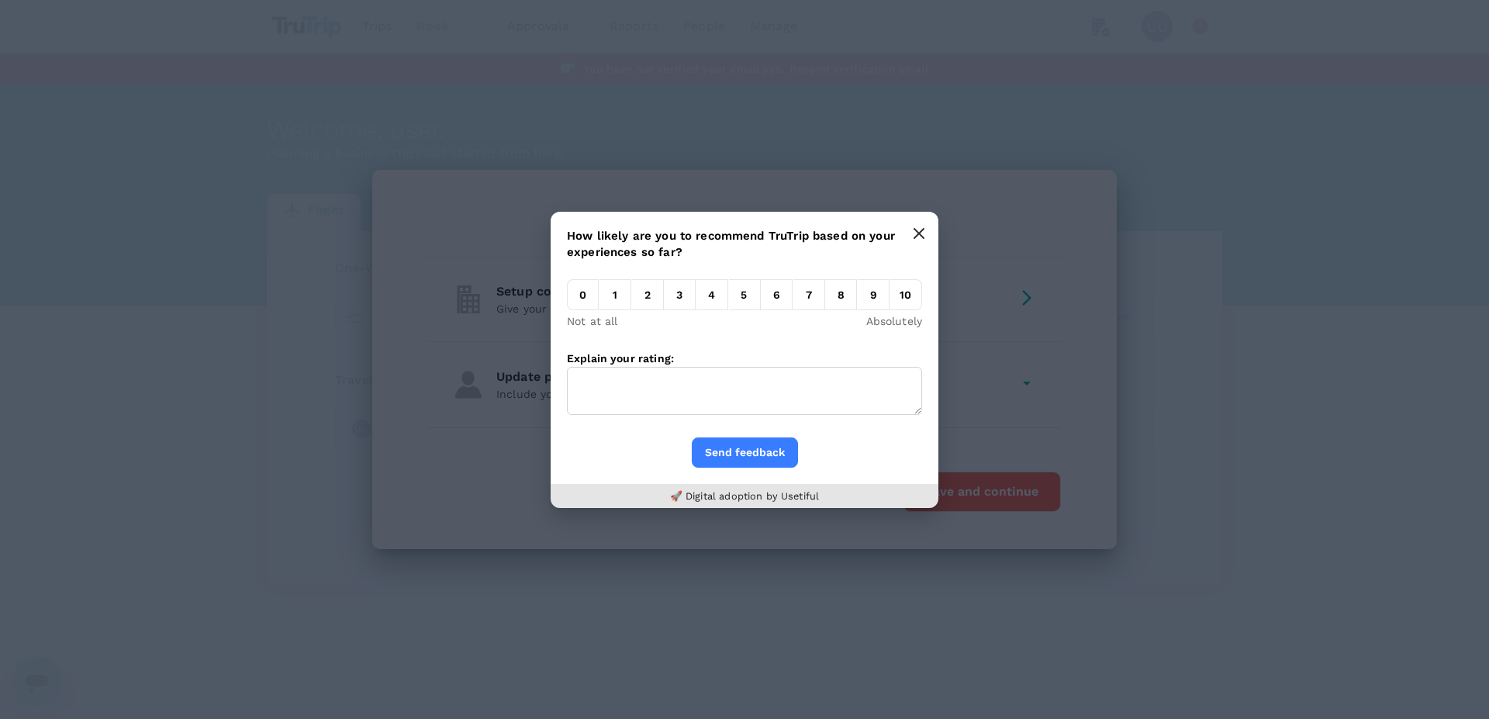
click at [922, 240] on button "button" at bounding box center [918, 233] width 31 height 31
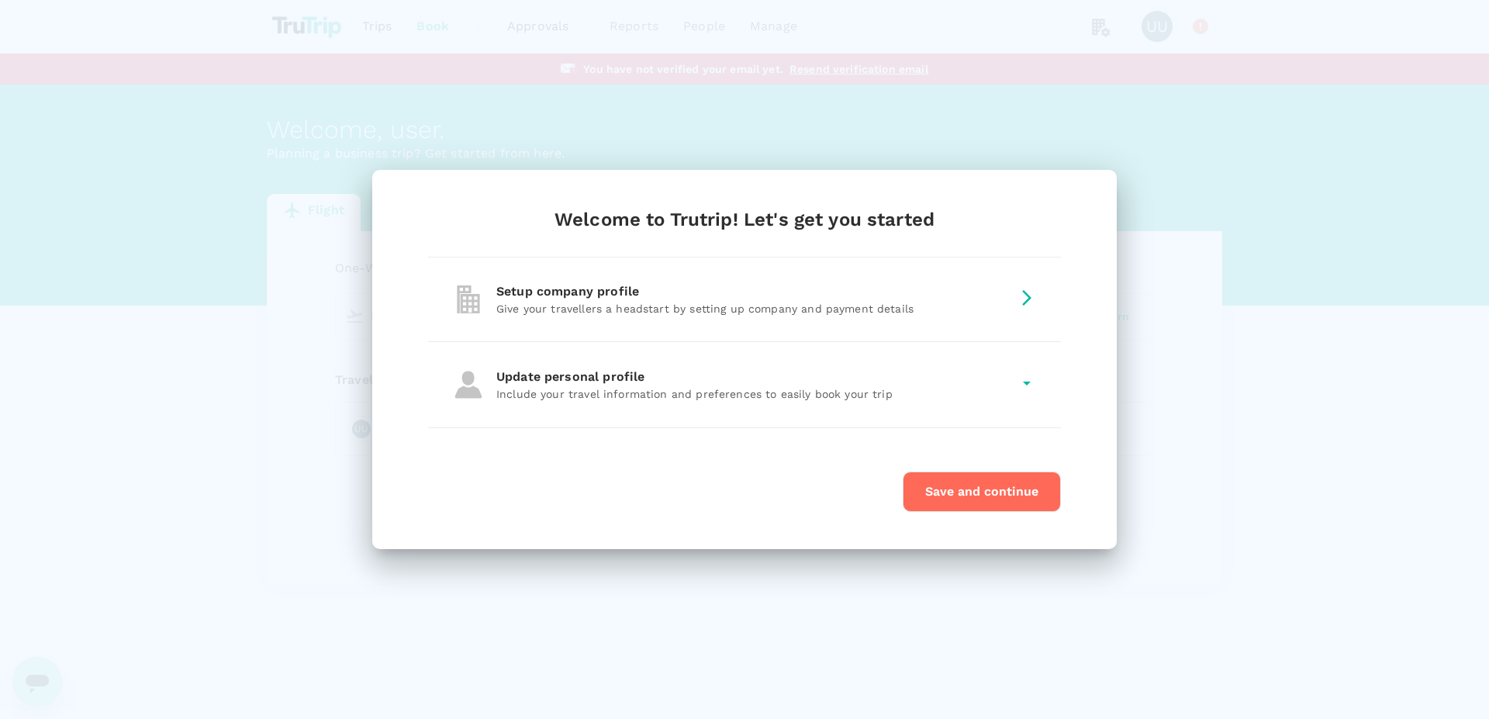
click at [995, 494] on button "Save and continue" at bounding box center [982, 491] width 158 height 40
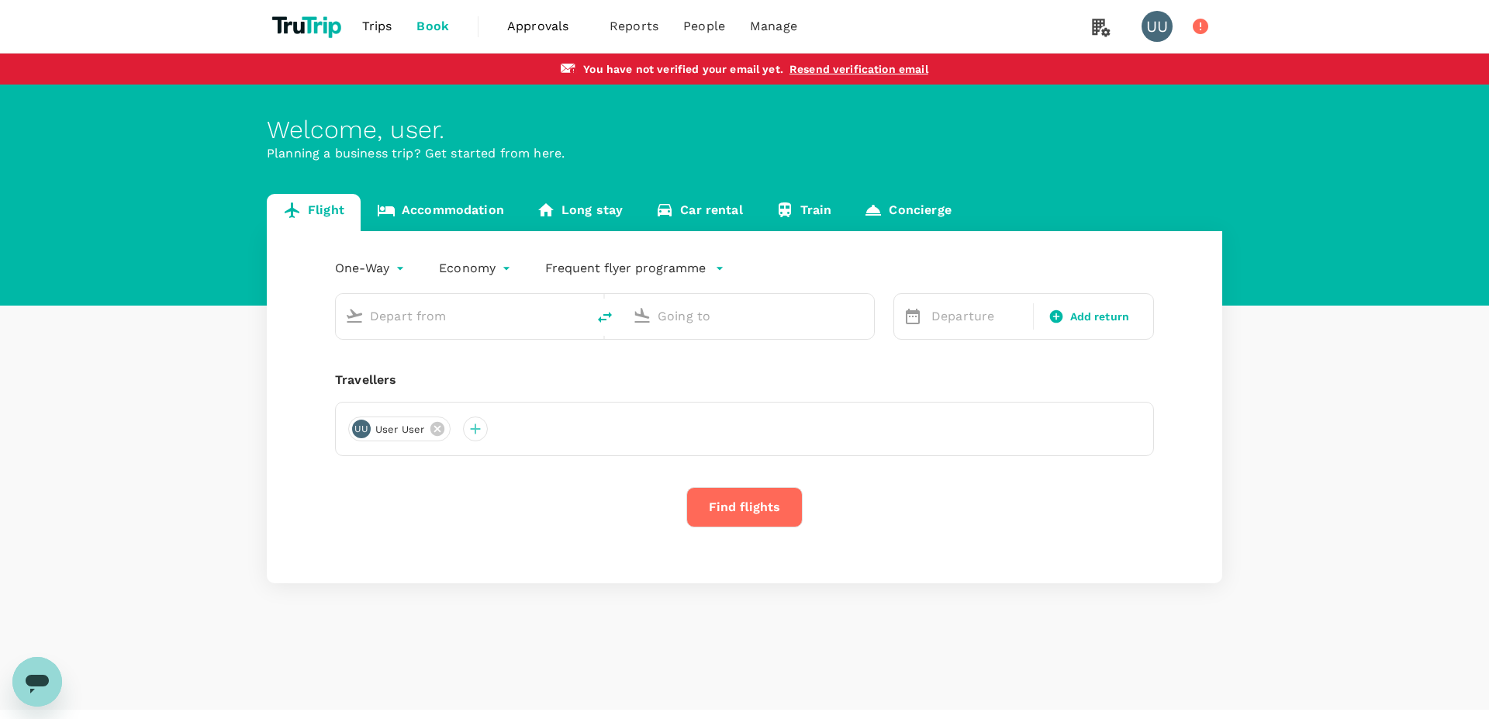
click at [432, 216] on link "Accommodation" at bounding box center [441, 212] width 160 height 37
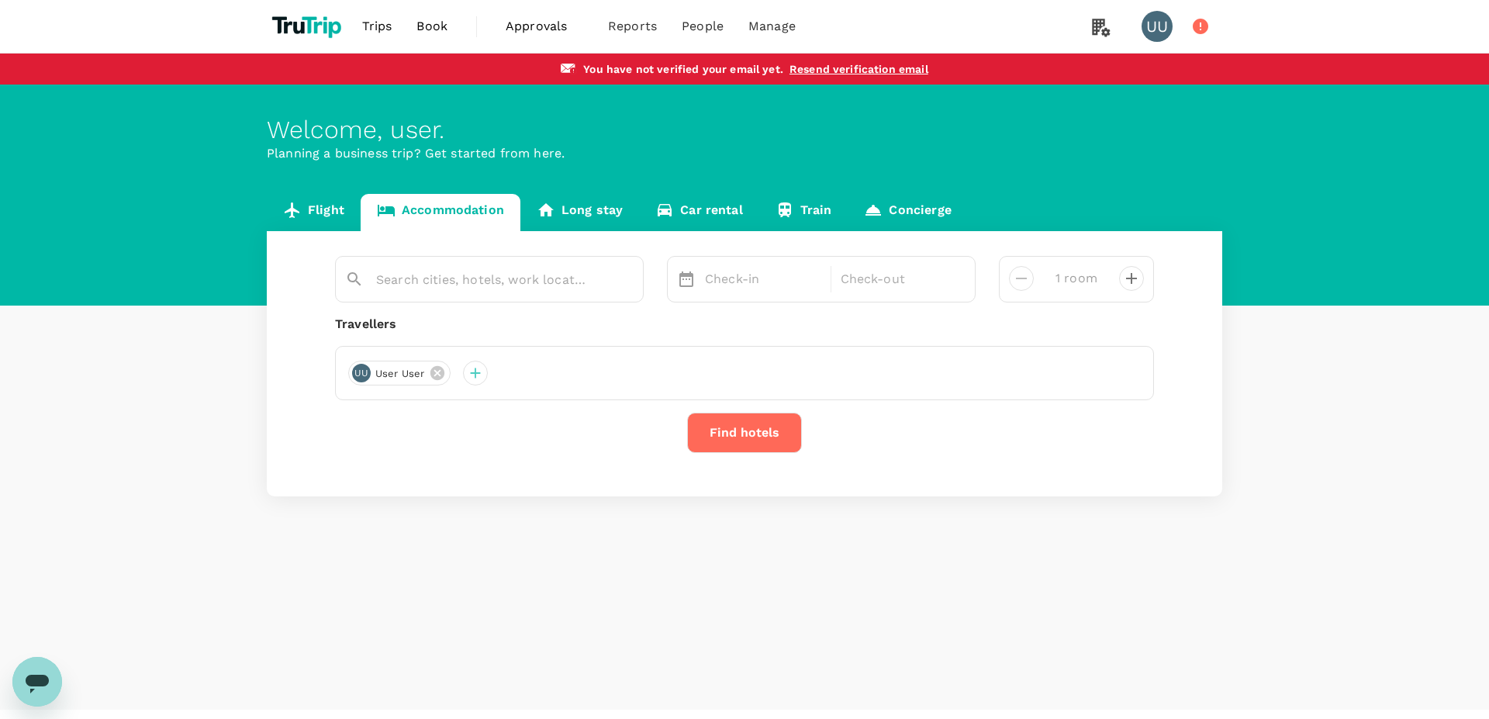
click at [150, 387] on div "Flight Accommodation Long stay Car rental Train Concierge Check-in Check-out 1 …" at bounding box center [744, 345] width 1489 height 302
click at [743, 444] on button "Find hotels" at bounding box center [744, 433] width 115 height 40
click at [756, 287] on p "Check-in" at bounding box center [763, 279] width 116 height 19
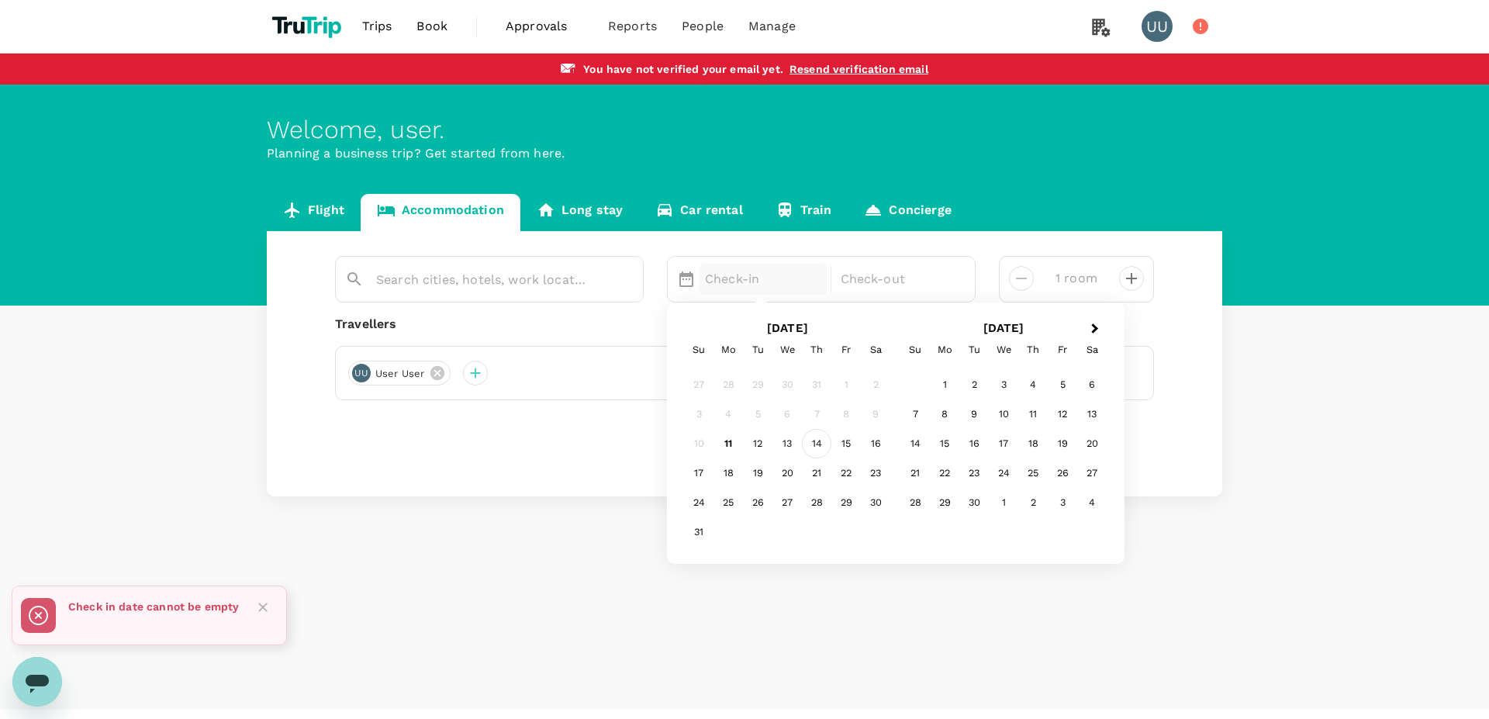
click at [816, 436] on div "14" at bounding box center [816, 443] width 29 height 29
click at [885, 288] on p "Check-out" at bounding box center [899, 279] width 116 height 19
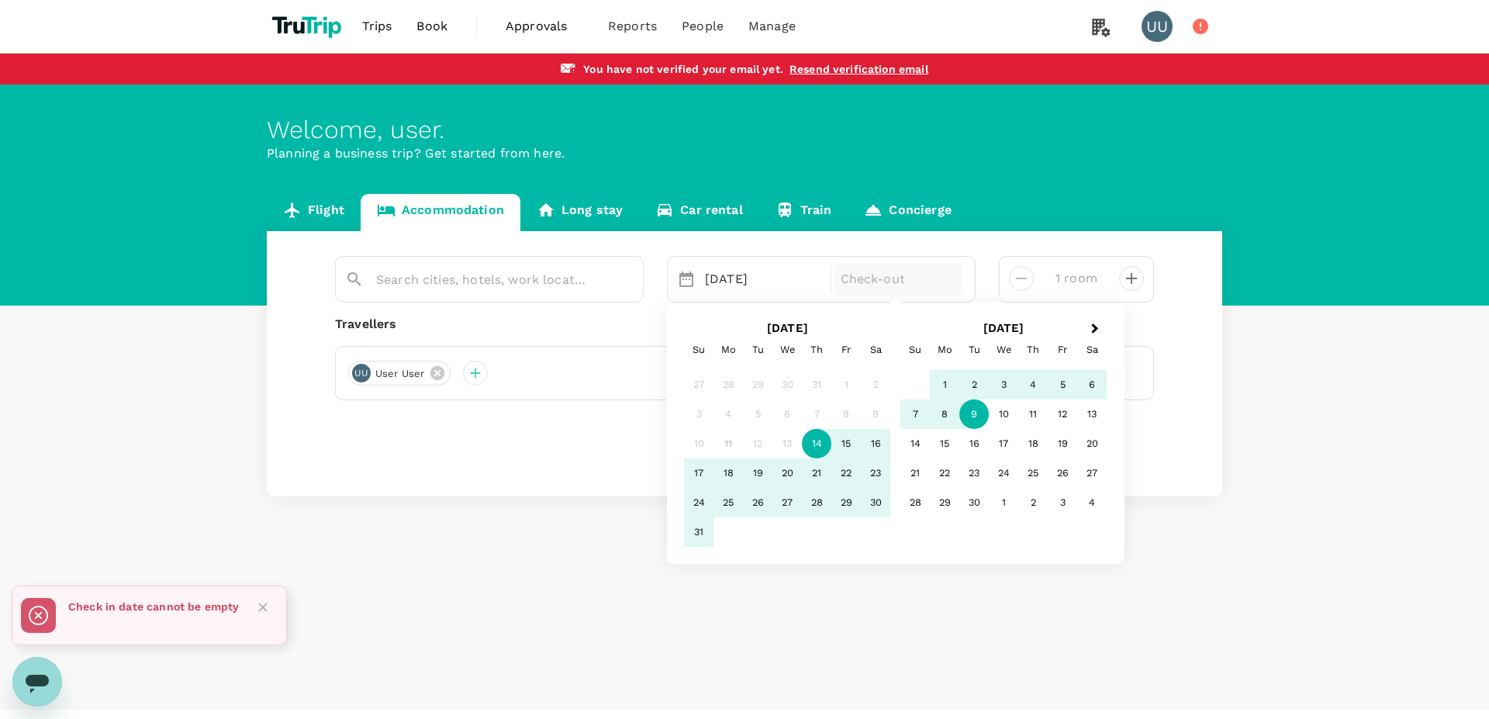
click at [968, 414] on div "9" at bounding box center [973, 413] width 29 height 29
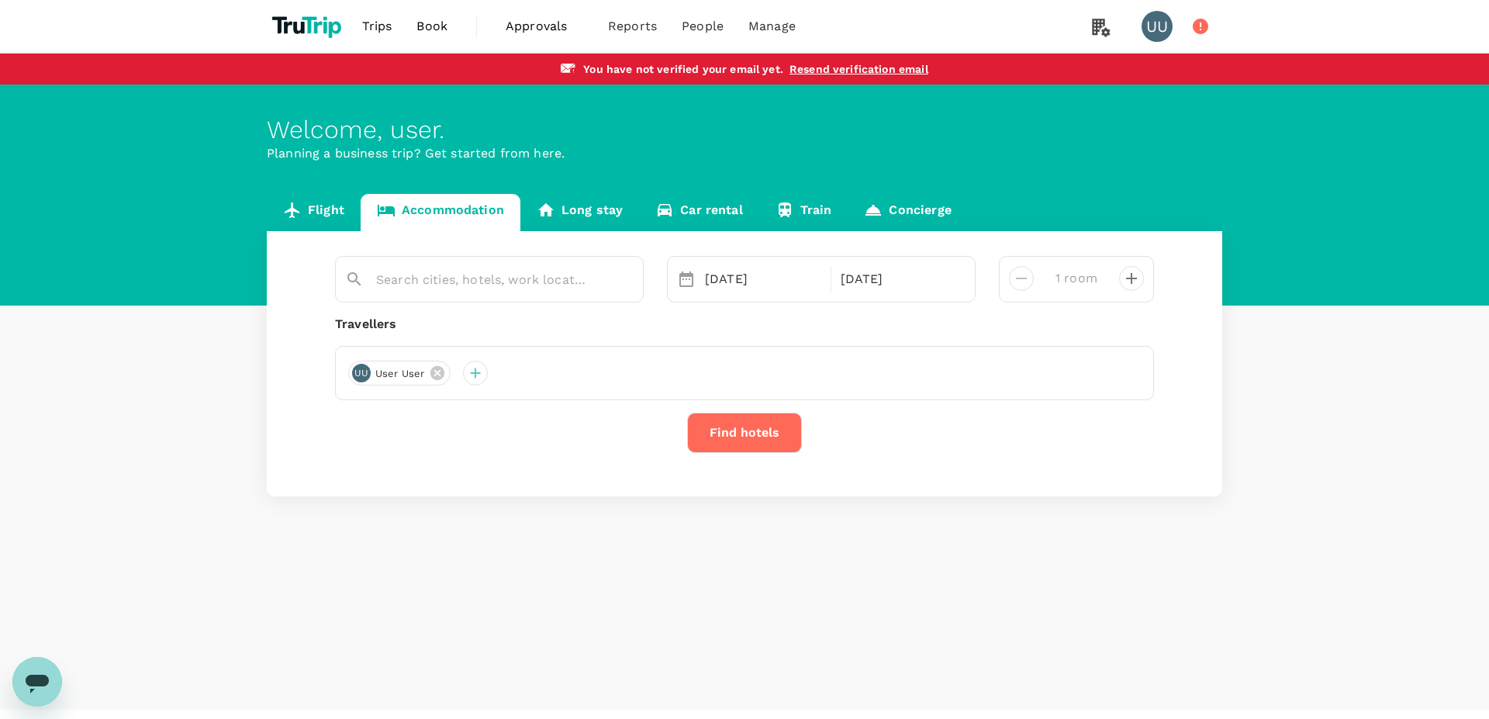
click at [1123, 276] on icon "decrease" at bounding box center [1131, 278] width 19 height 19
type input "2 rooms"
click at [767, 440] on button "Find hotels" at bounding box center [744, 433] width 115 height 40
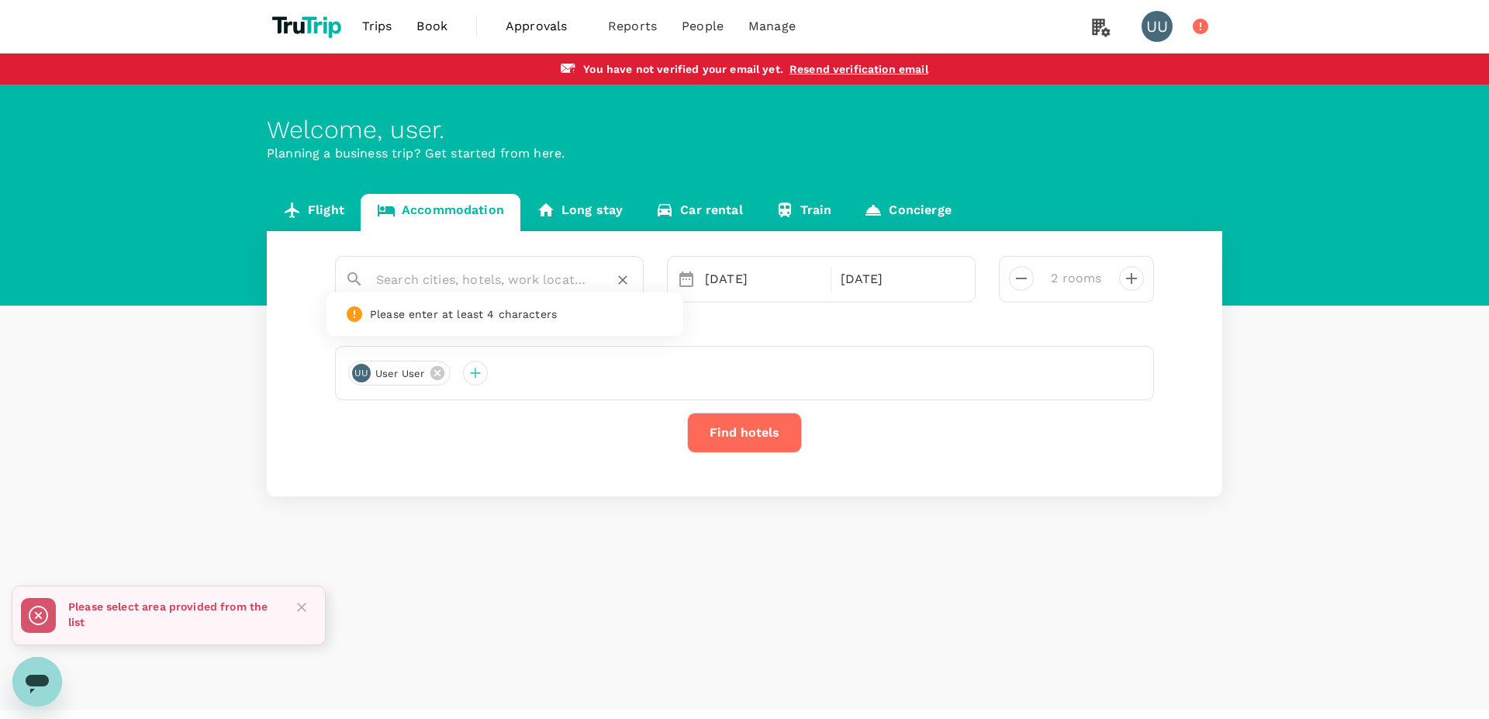
click at [575, 284] on input "text" at bounding box center [483, 280] width 214 height 24
type input "cai"
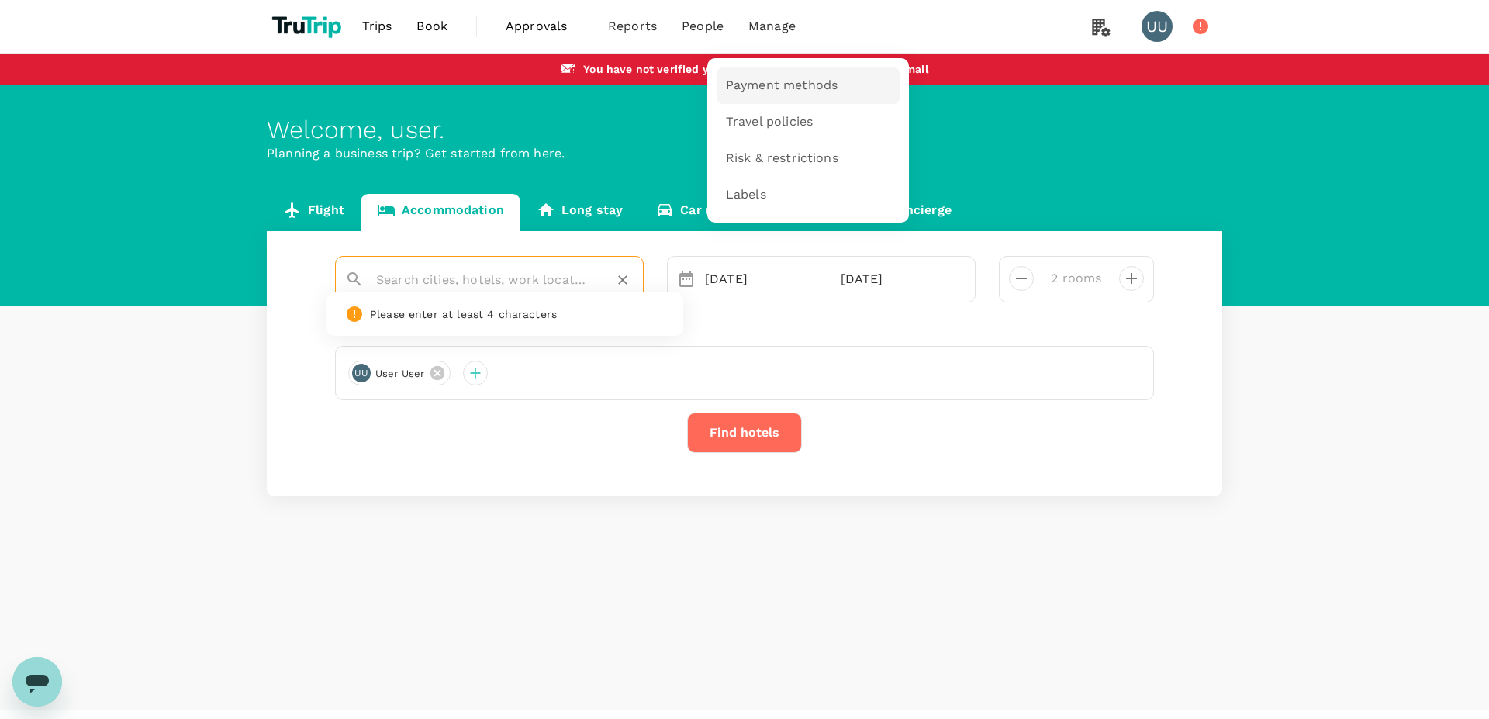
click at [780, 86] on span "Payment methods" at bounding box center [782, 86] width 112 height 18
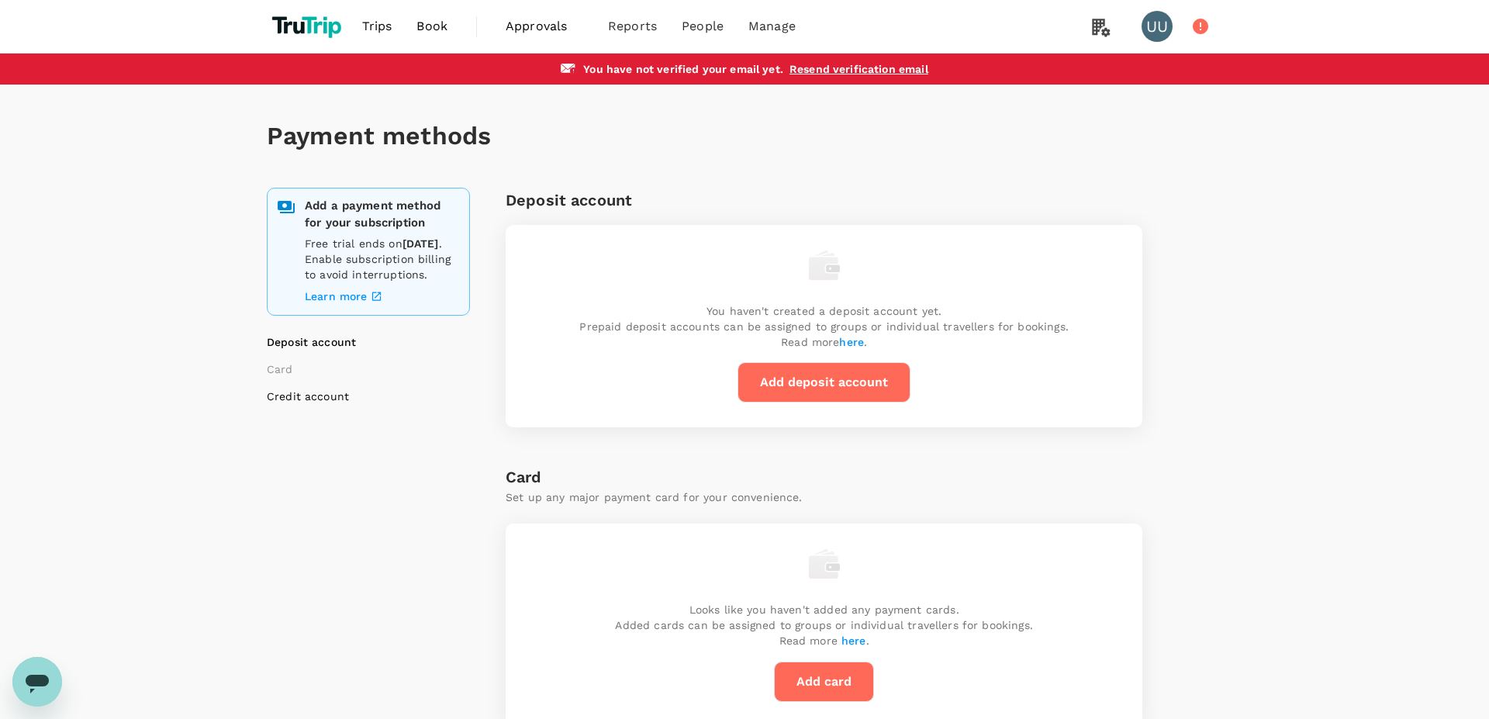
click at [328, 404] on li "Credit account" at bounding box center [364, 396] width 194 height 16
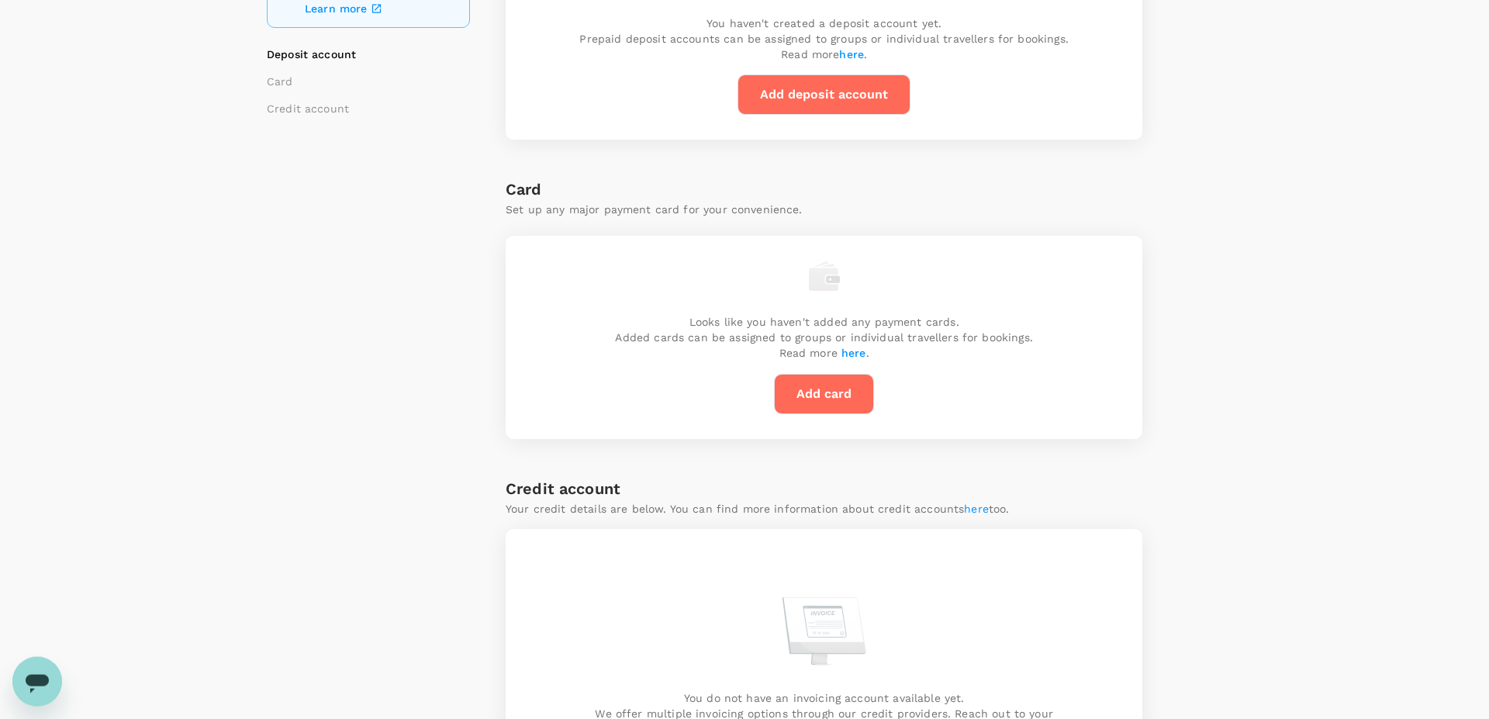
scroll to position [50, 0]
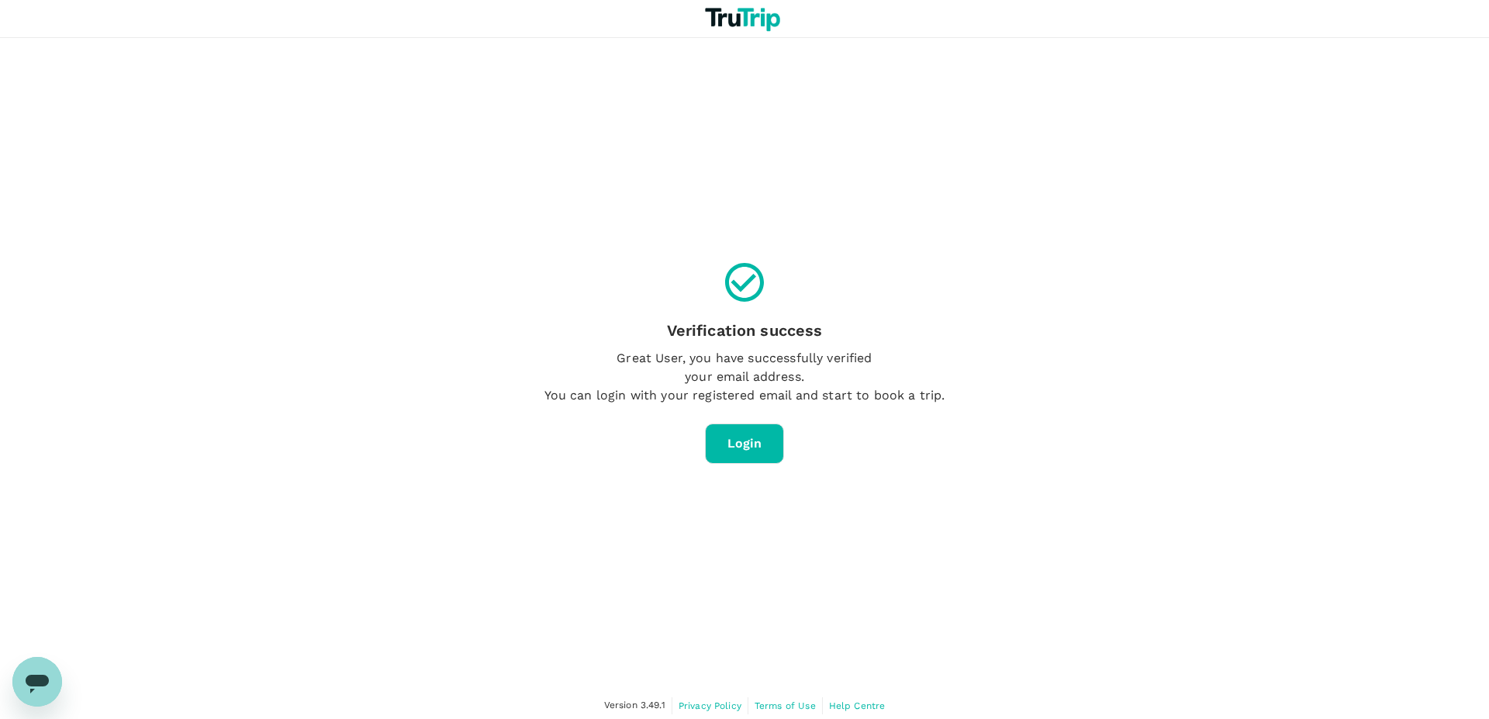
click at [764, 442] on link "Login" at bounding box center [745, 443] width 80 height 40
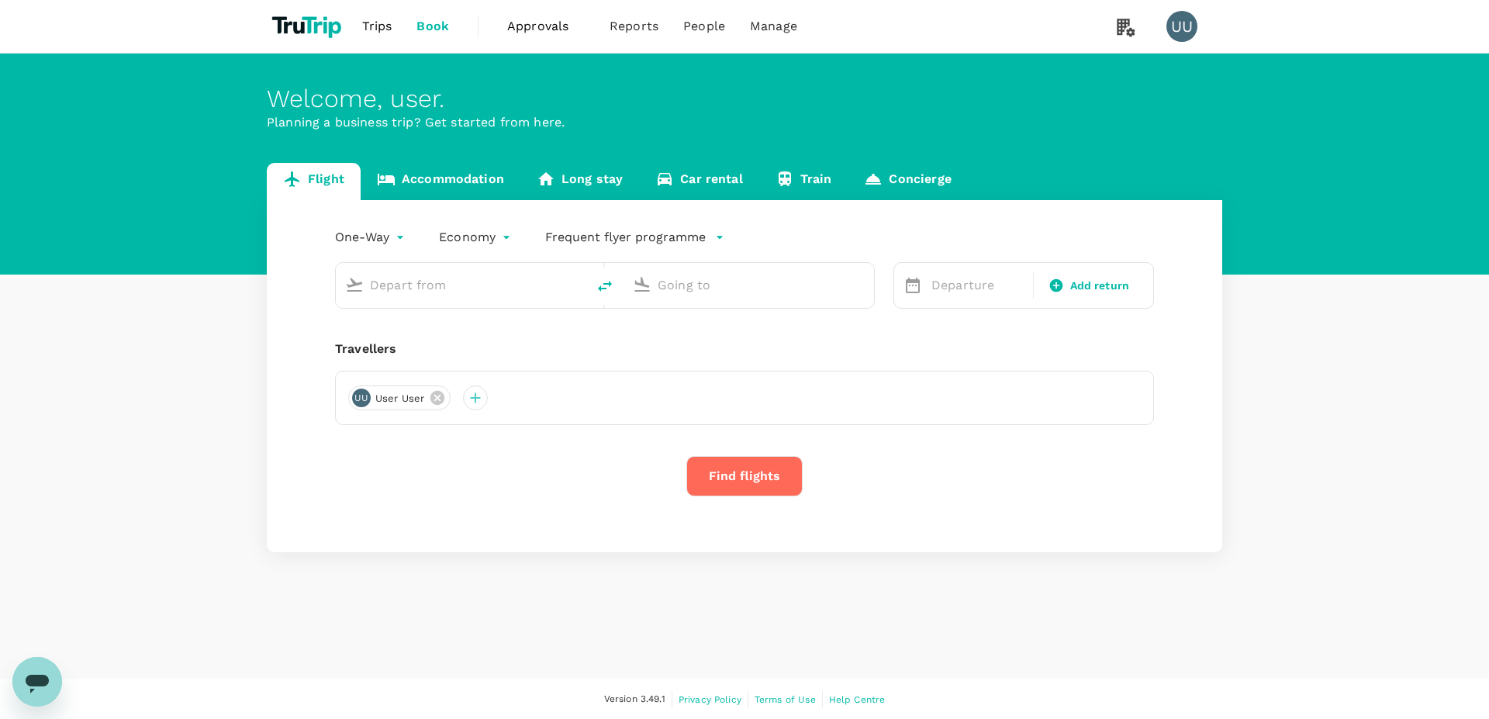
click at [540, 19] on span "Approvals" at bounding box center [546, 26] width 78 height 19
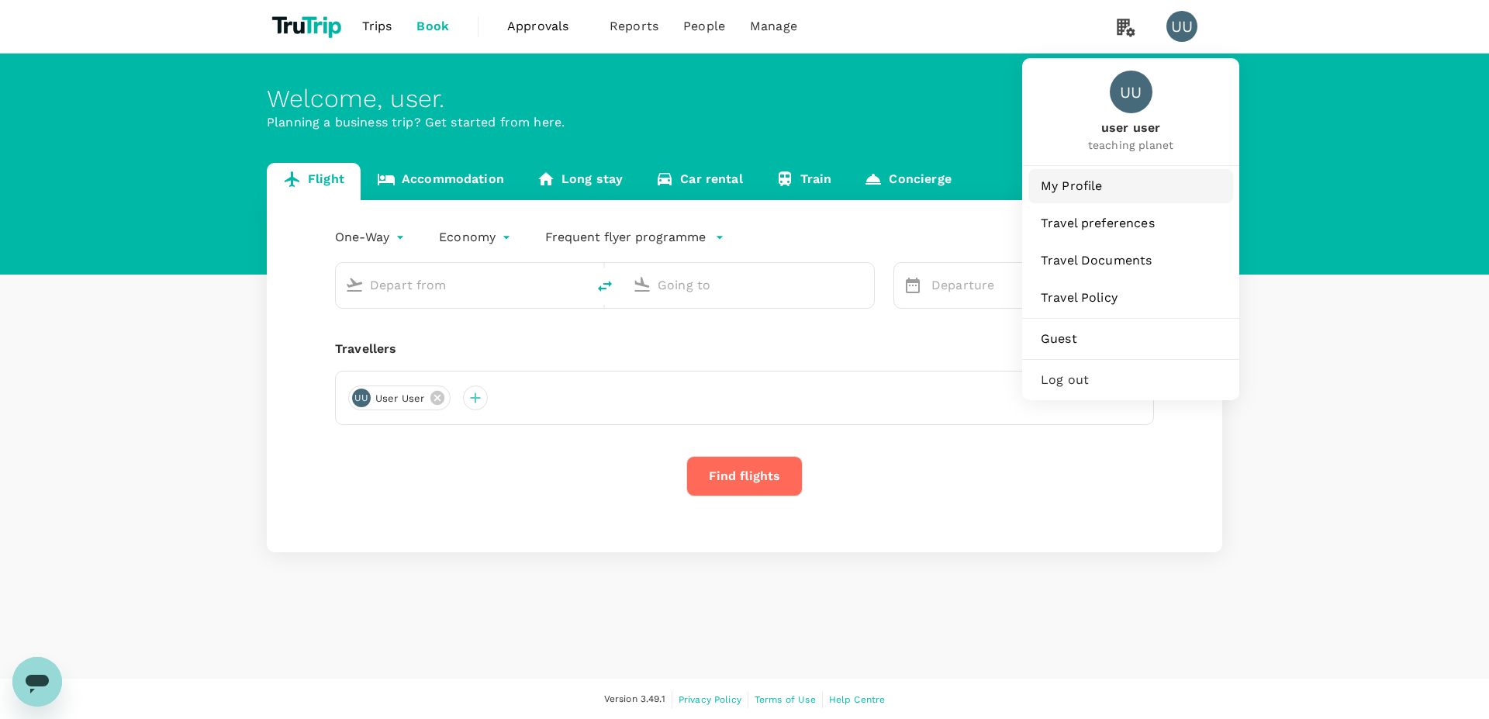
click at [1118, 188] on span "My Profile" at bounding box center [1131, 186] width 180 height 19
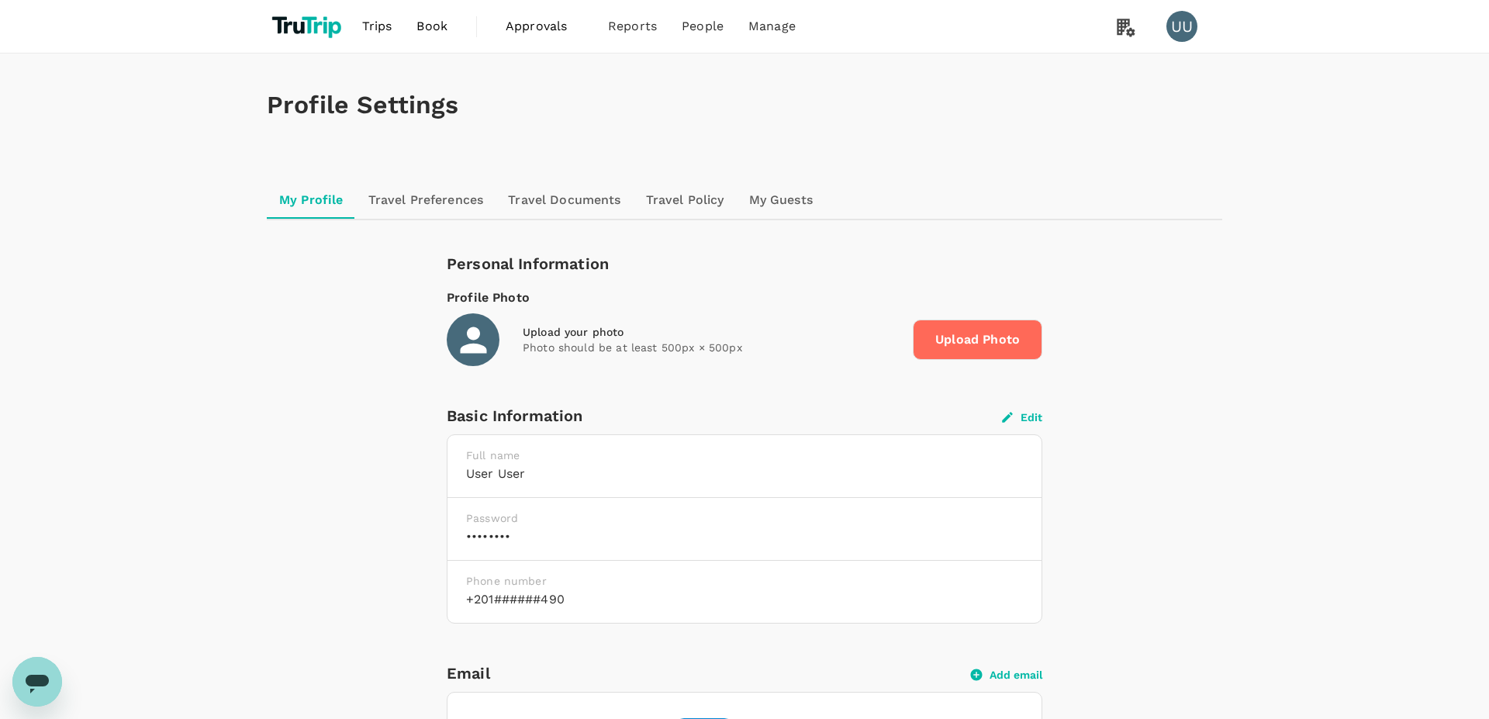
click at [423, 203] on link "Travel Preferences" at bounding box center [426, 199] width 140 height 37
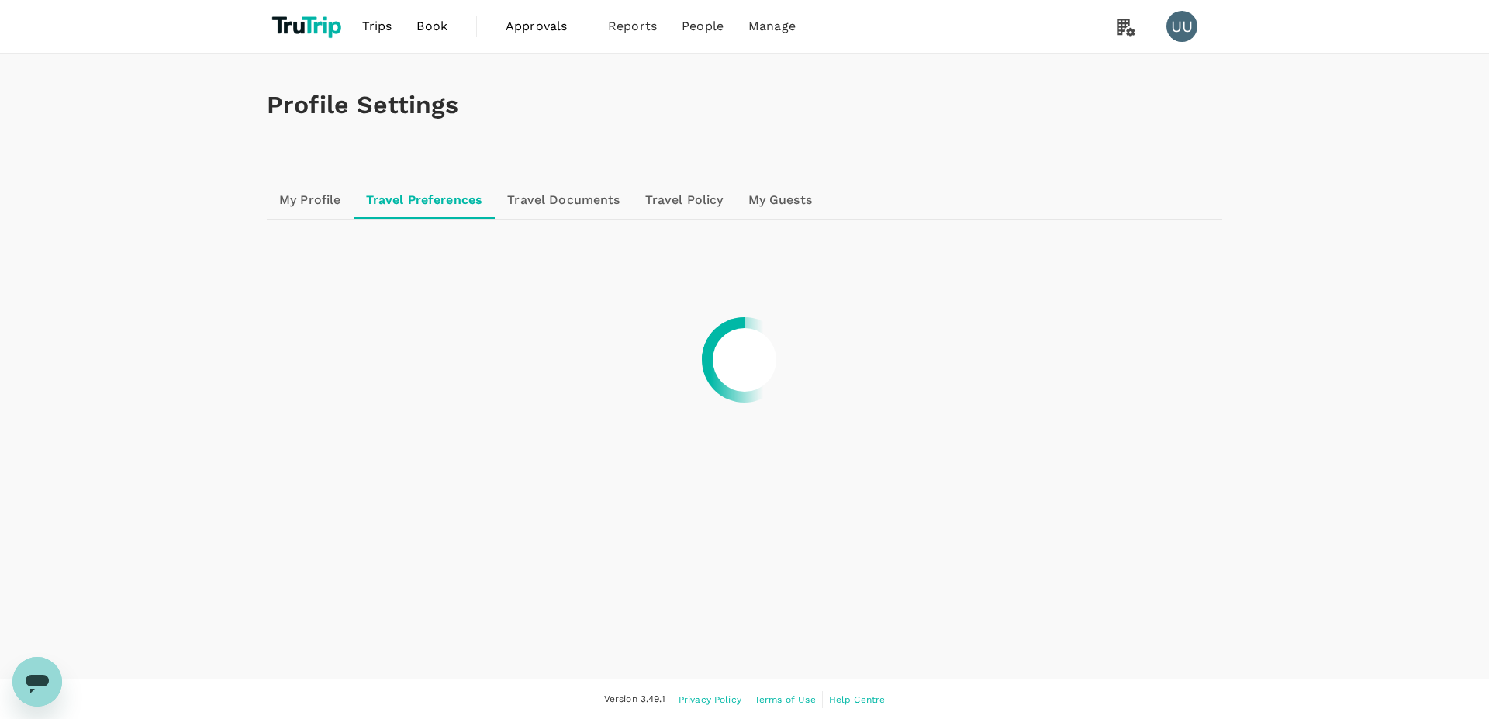
click at [321, 206] on div at bounding box center [744, 359] width 1489 height 719
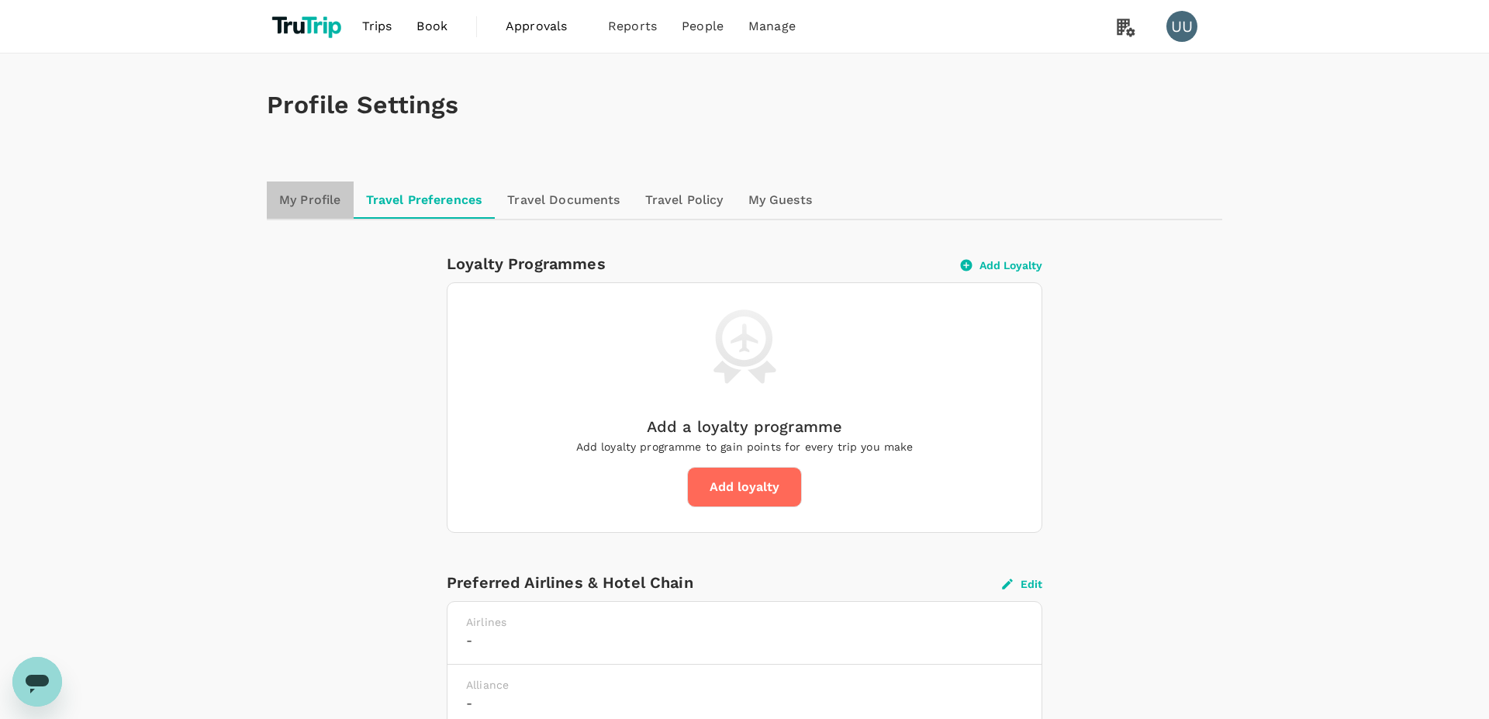
click at [329, 193] on link "My Profile" at bounding box center [310, 199] width 87 height 37
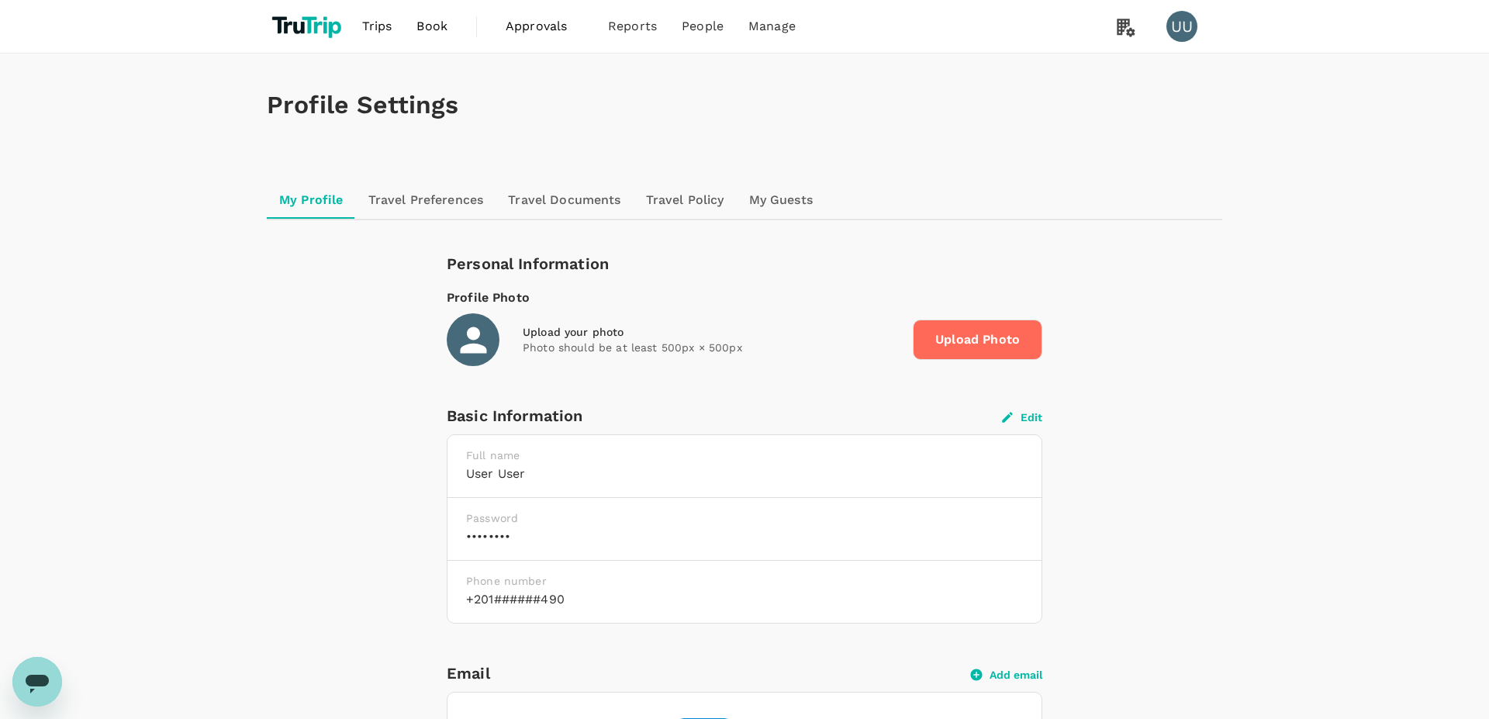
click at [473, 203] on link "Travel Preferences" at bounding box center [426, 199] width 140 height 37
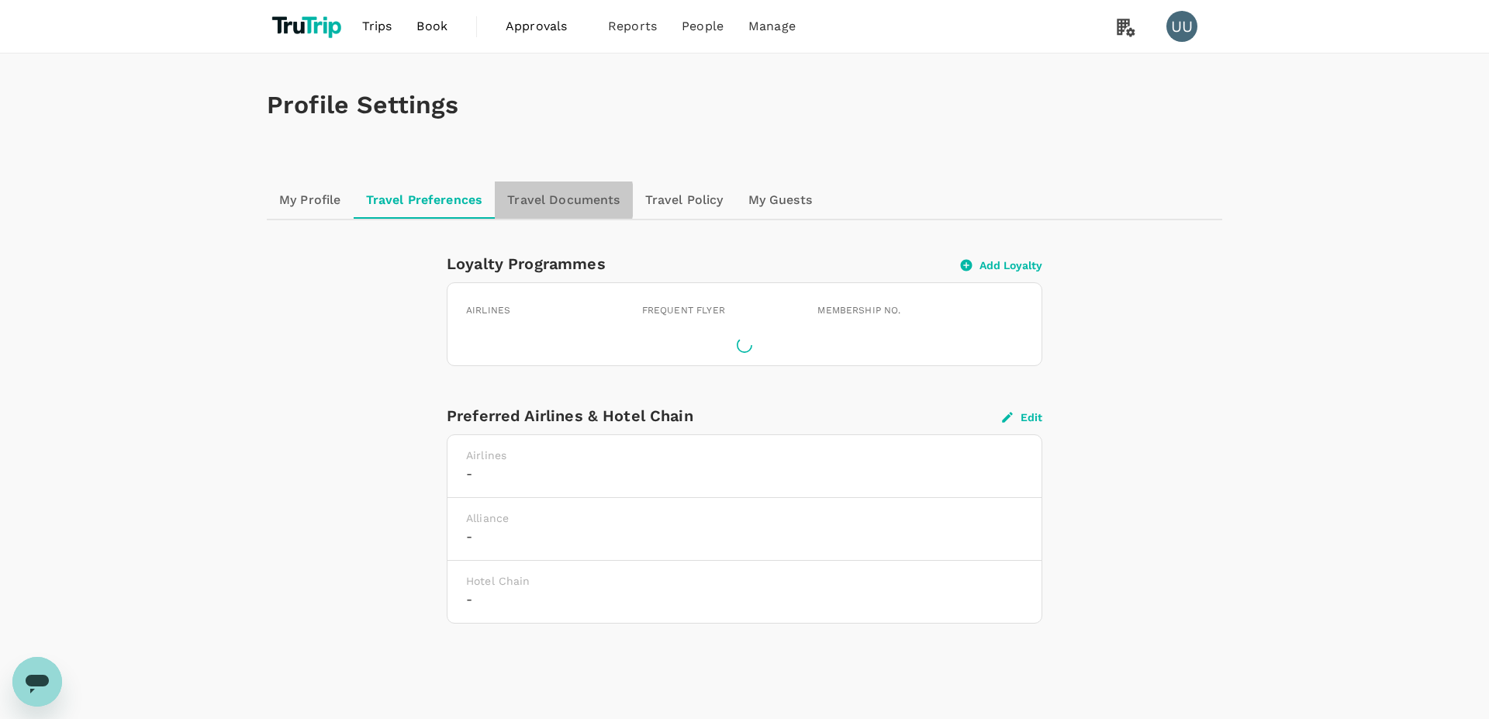
click at [554, 200] on link "Travel Documents" at bounding box center [563, 199] width 137 height 37
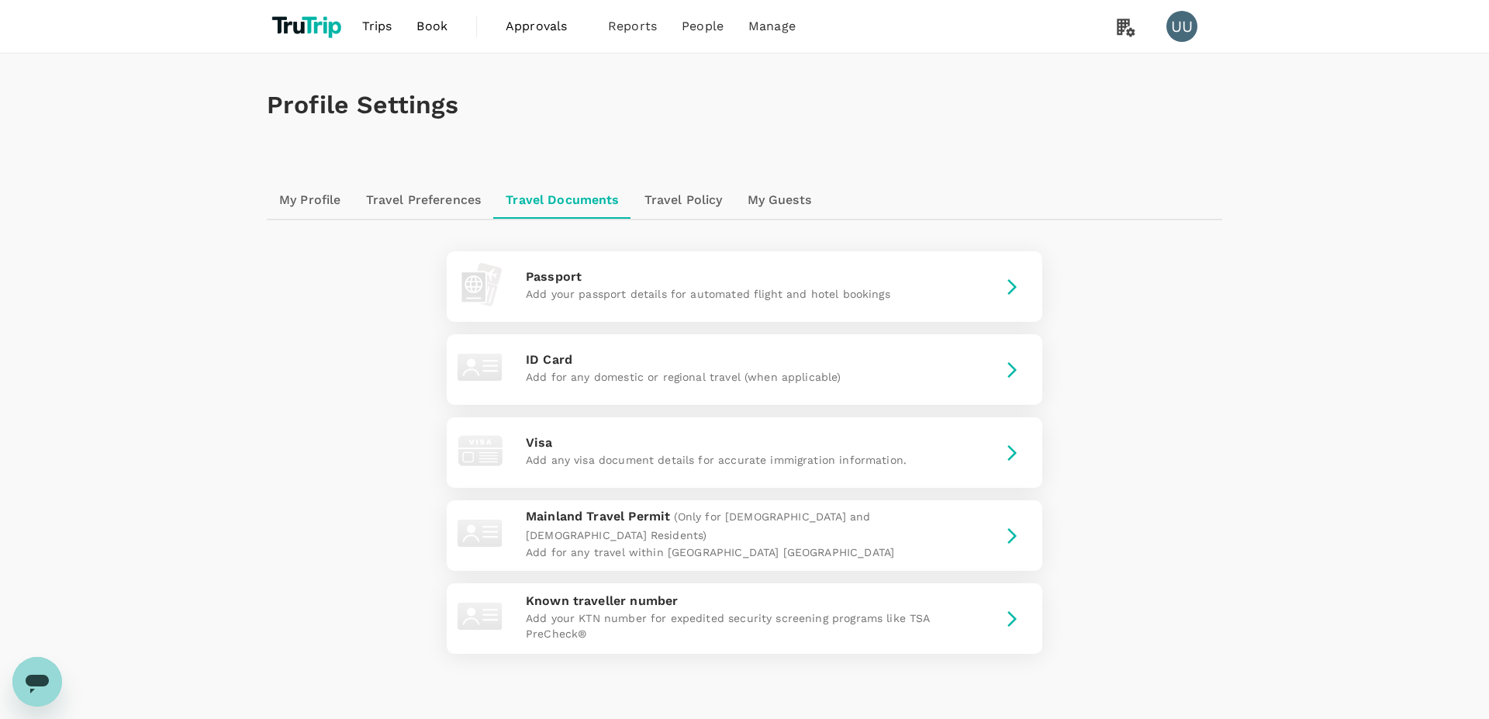
click at [791, 192] on link "My Guests" at bounding box center [779, 199] width 88 height 37
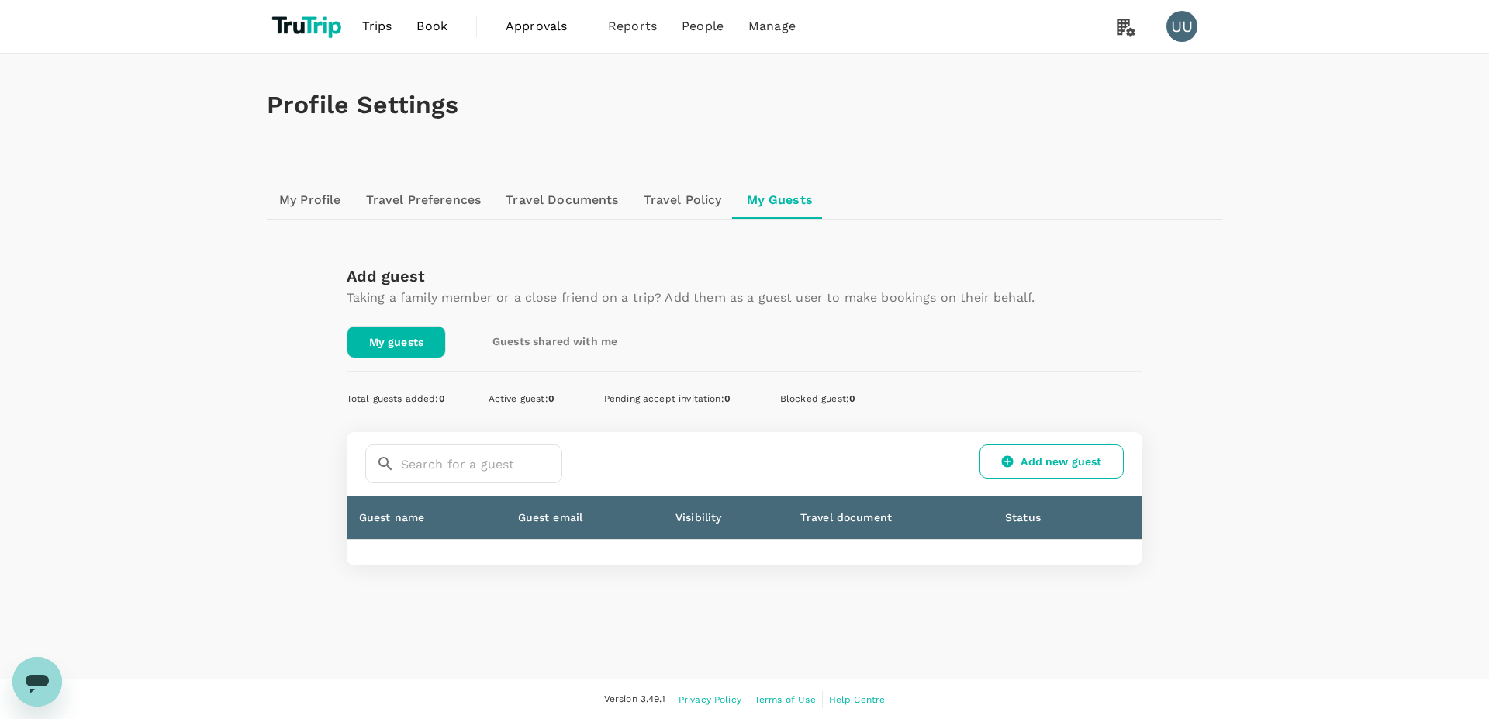
click at [887, 118] on h1 "Profile Settings" at bounding box center [744, 105] width 955 height 29
click at [1071, 463] on link "Add new guest" at bounding box center [1051, 461] width 144 height 34
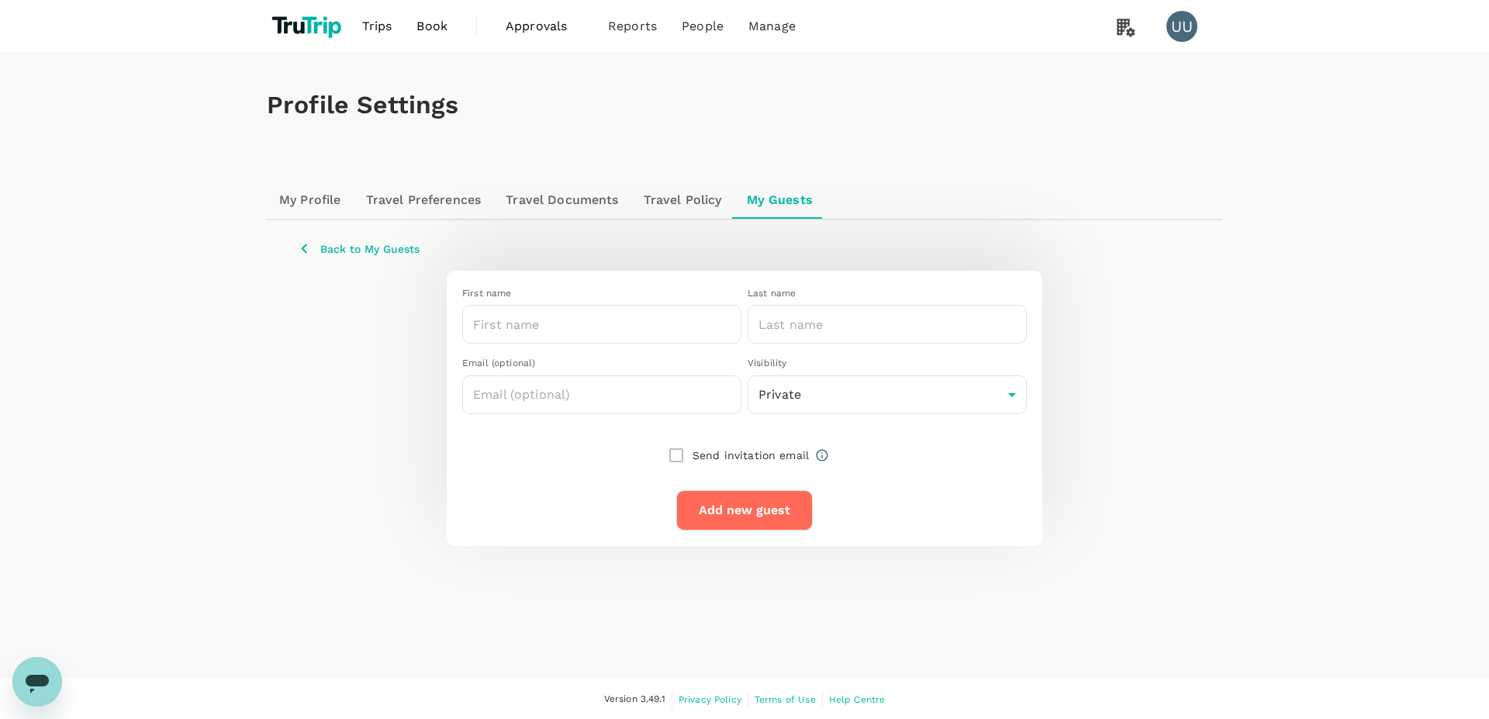
click at [678, 453] on div "Send invitation email" at bounding box center [734, 455] width 149 height 33
drag, startPoint x: 659, startPoint y: 451, endPoint x: 708, endPoint y: 459, distance: 49.5
click at [664, 452] on div "Send invitation email" at bounding box center [744, 455] width 564 height 33
click at [678, 457] on div "Send invitation email" at bounding box center [734, 455] width 149 height 33
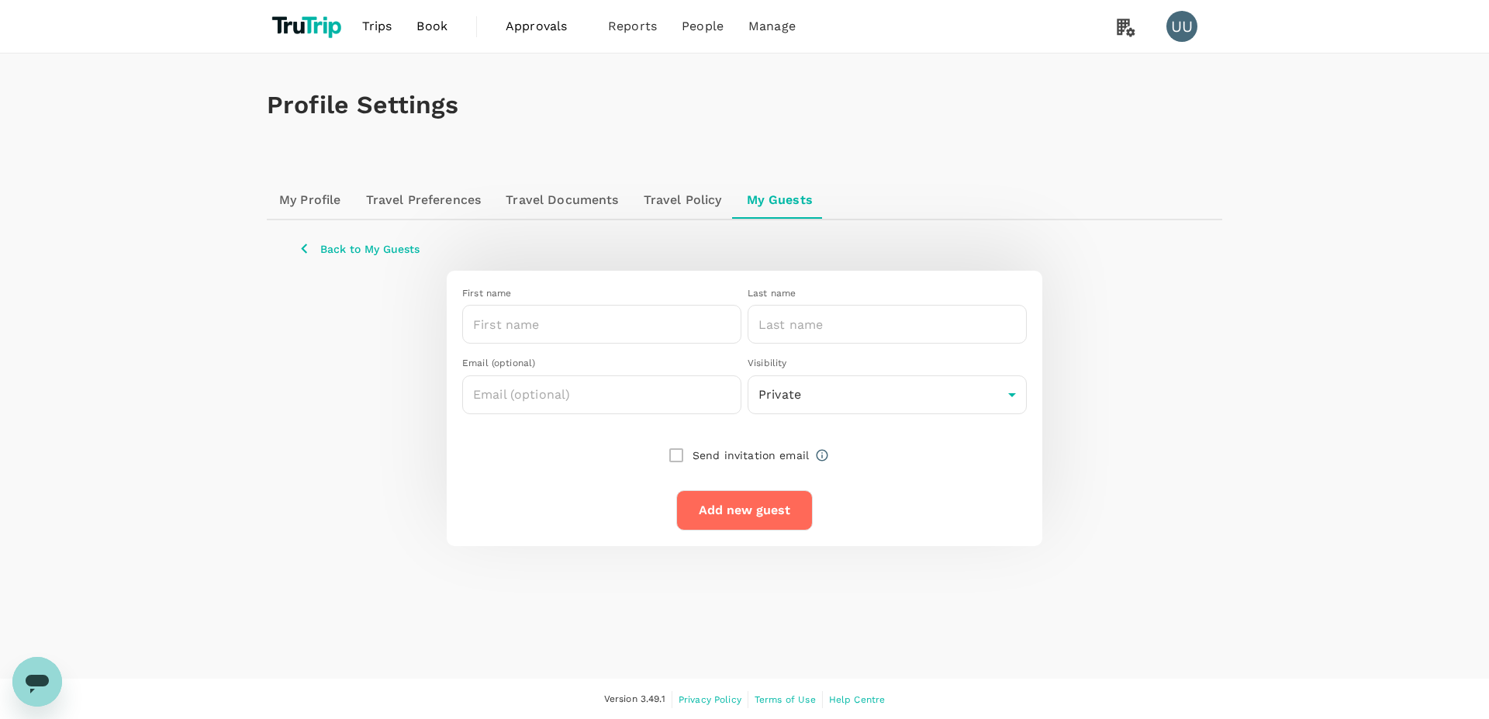
click at [678, 456] on div "Send invitation email" at bounding box center [734, 455] width 149 height 33
click at [676, 454] on div "Send invitation email" at bounding box center [734, 455] width 149 height 33
click at [623, 447] on div "Send invitation email" at bounding box center [744, 455] width 564 height 33
click at [326, 203] on link "My Profile" at bounding box center [310, 199] width 87 height 37
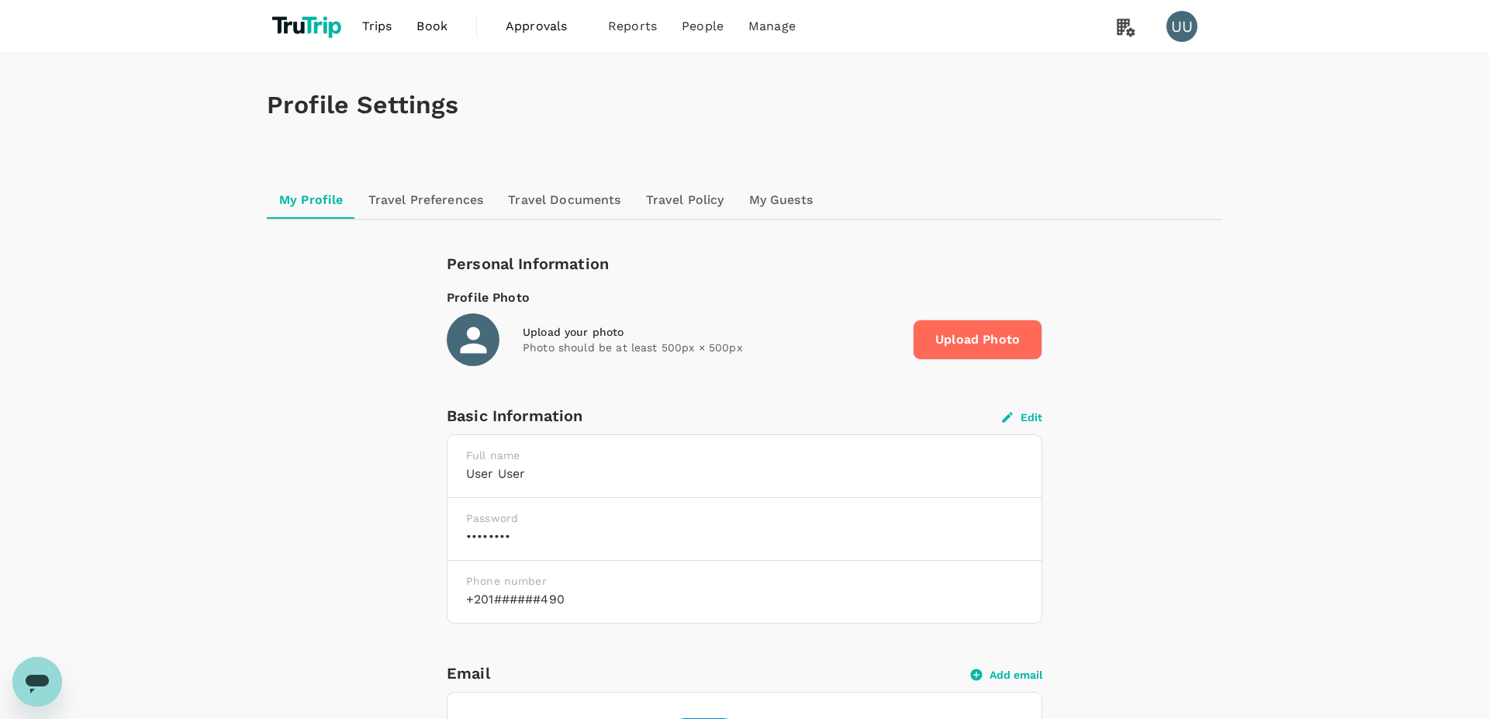
click at [384, 29] on span "Trips" at bounding box center [377, 26] width 30 height 19
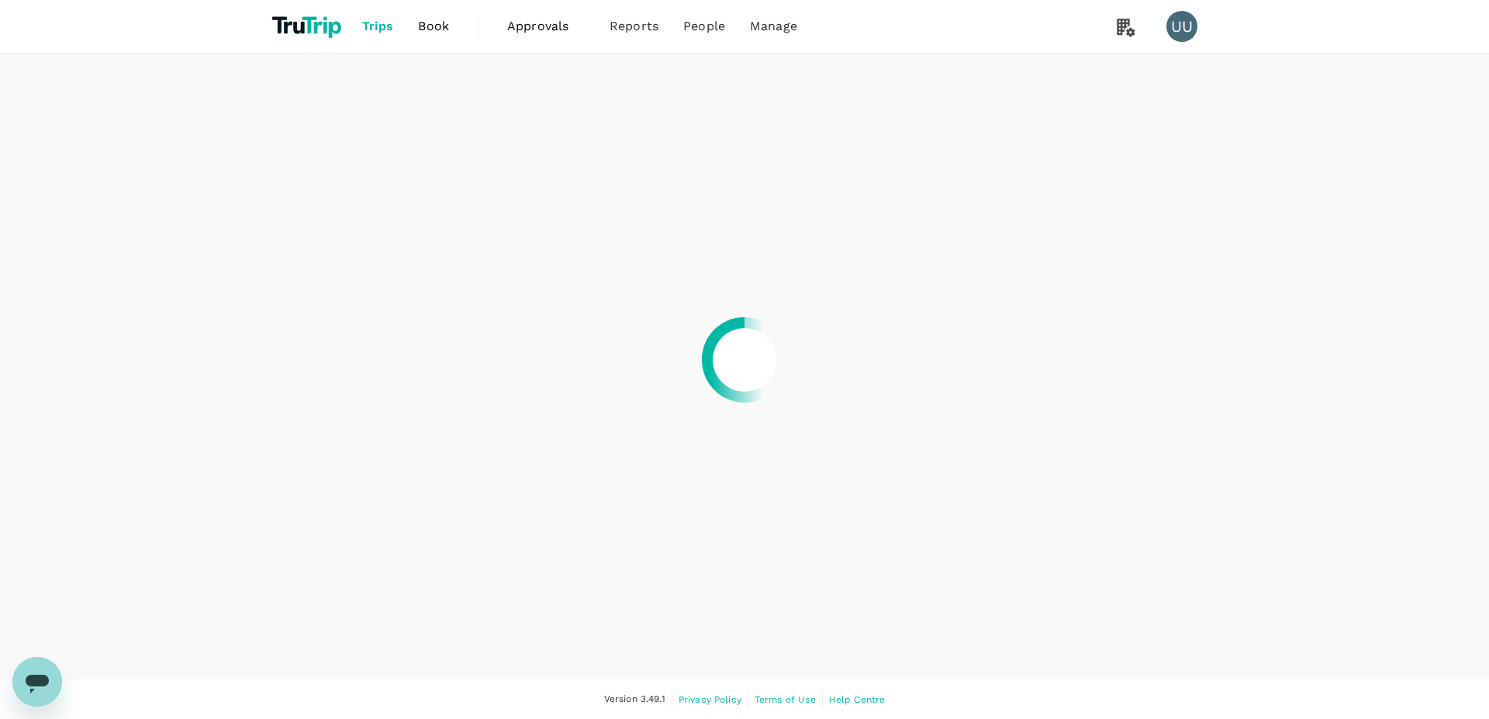
click at [1185, 22] on div at bounding box center [744, 359] width 1489 height 719
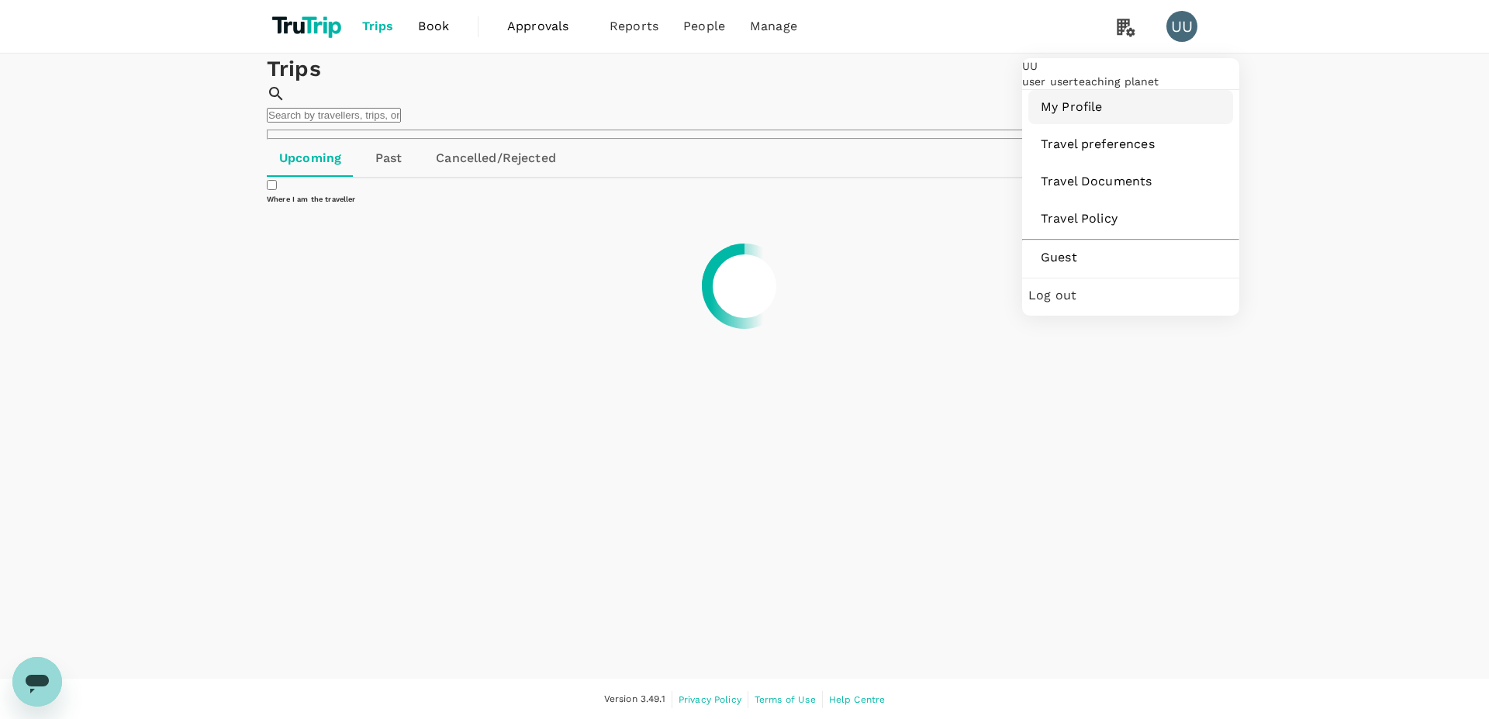
click at [1134, 116] on span "My Profile" at bounding box center [1131, 107] width 180 height 19
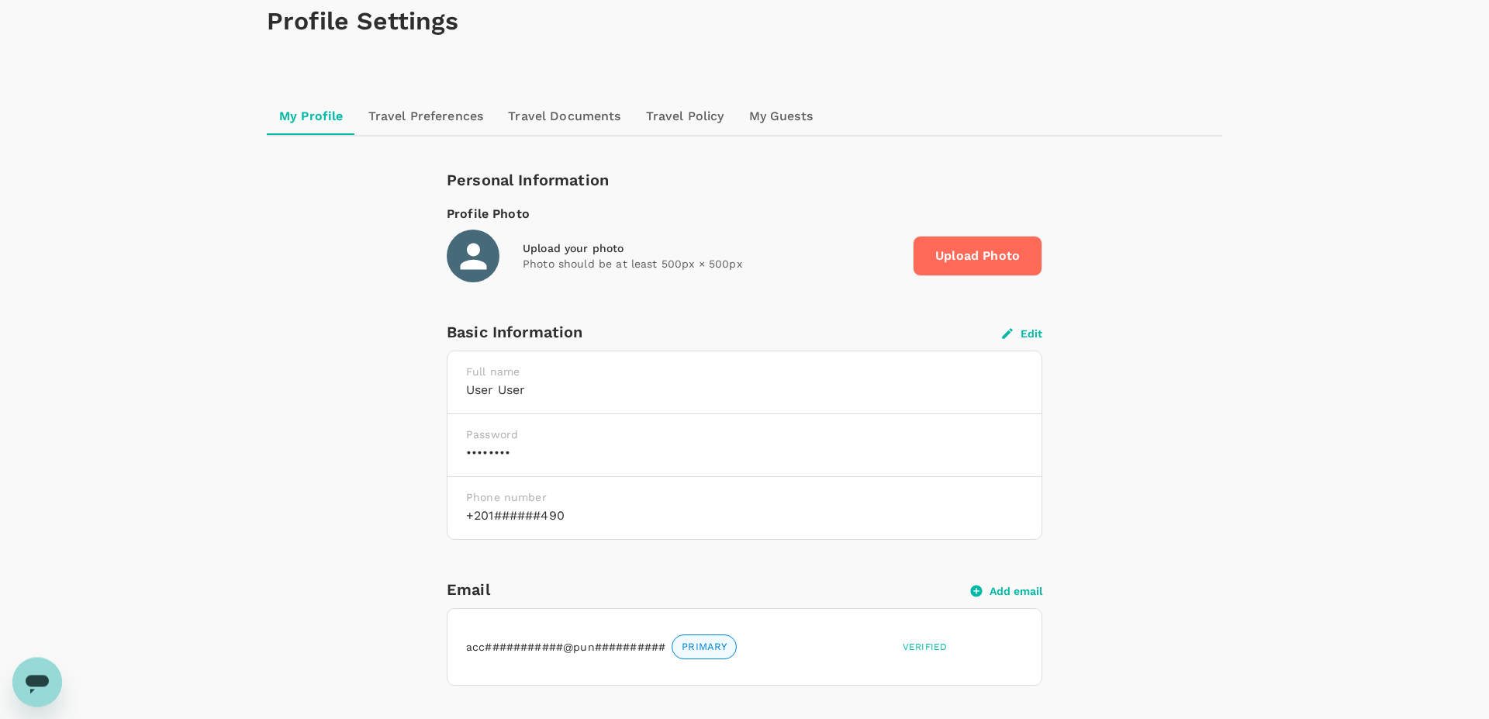
scroll to position [88, 0]
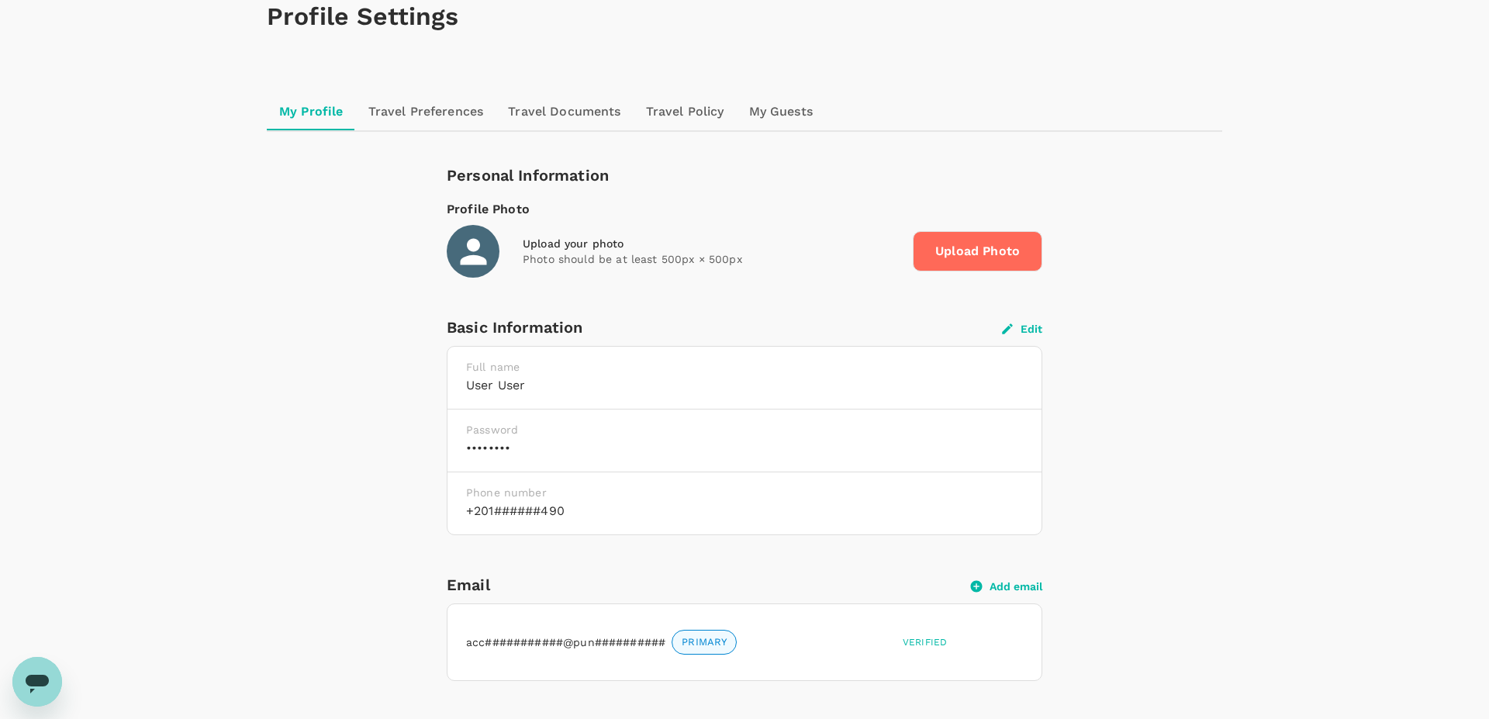
click at [968, 261] on span "Upload Photo" at bounding box center [977, 251] width 129 height 40
click at [0, 0] on input "Upload Photo" at bounding box center [0, 0] width 0 height 0
click at [1018, 329] on button "Edit" at bounding box center [1022, 329] width 40 height 14
type input "User"
type input "user"
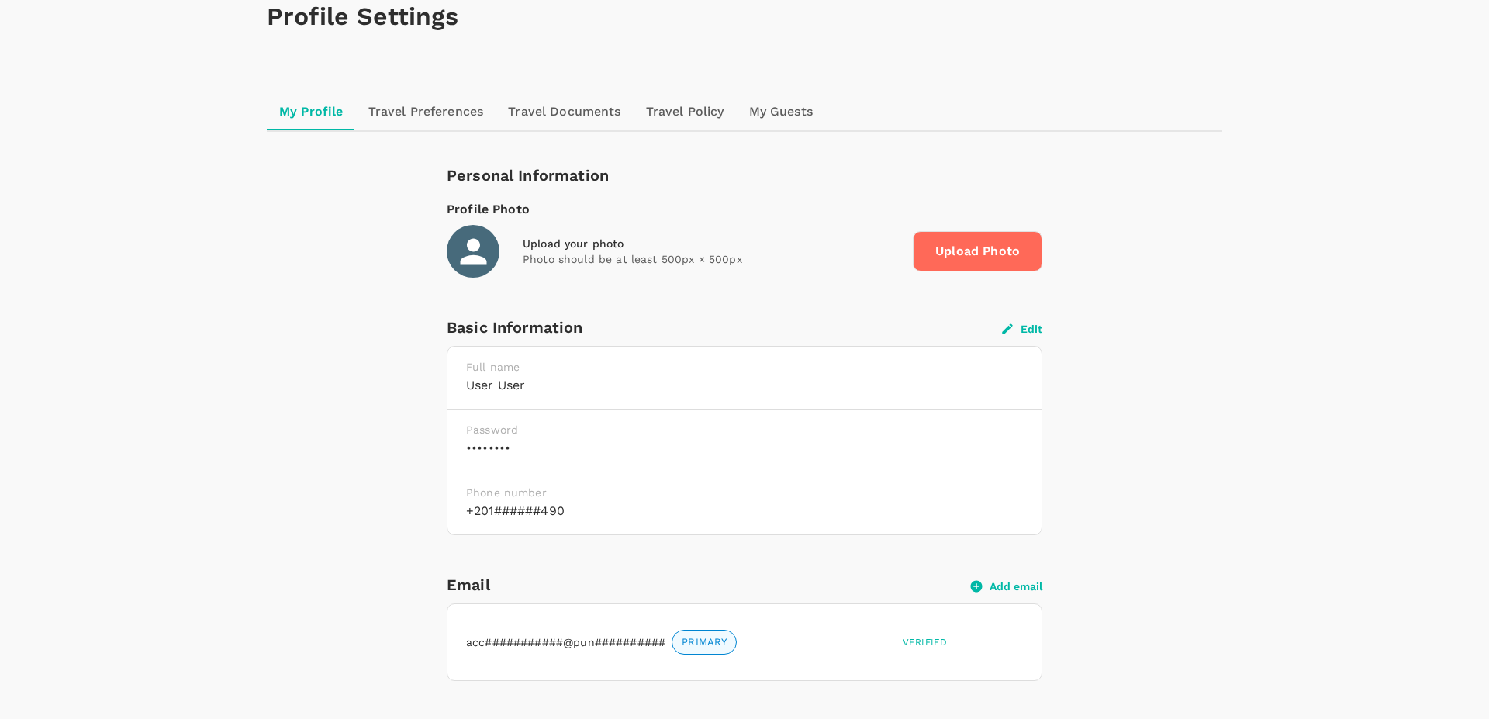
type input "20"
type input "1025399490"
type input "User1"
